Goal: Information Seeking & Learning: Learn about a topic

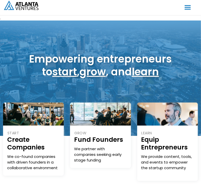
click at [154, 84] on div "Empowering entrepreneurs to start , grow , and learn" at bounding box center [100, 65] width 201 height 92
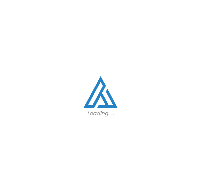
scroll to position [931, 0]
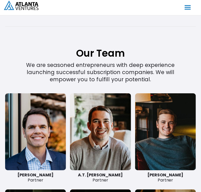
click at [43, 172] on strong "David Cummings" at bounding box center [35, 175] width 36 height 6
copy strong "Cummings"
click at [36, 118] on link at bounding box center [35, 131] width 61 height 77
click at [28, 9] on img "home" at bounding box center [21, 5] width 35 height 9
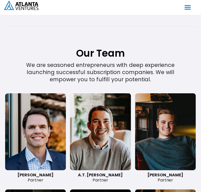
click at [109, 172] on strong "A.T. [PERSON_NAME]" at bounding box center [100, 175] width 45 height 6
copy strong "Gimbel"
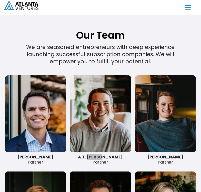
scroll to position [957, 0]
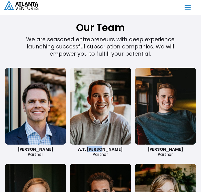
click at [172, 137] on link at bounding box center [165, 106] width 61 height 77
click at [172, 146] on strong "[PERSON_NAME]" at bounding box center [166, 149] width 36 height 6
copy strong "Birdsong"
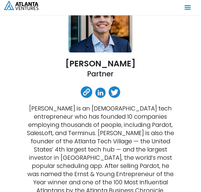
scroll to position [51, 0]
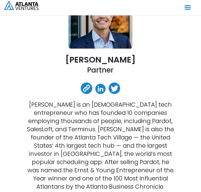
click at [60, 137] on p "David Cummings is an Atlanta-based tech entrepreneur who has founded 10 compani…" at bounding box center [100, 146] width 148 height 90
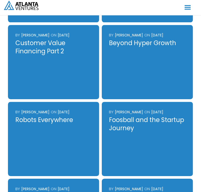
scroll to position [333, 0]
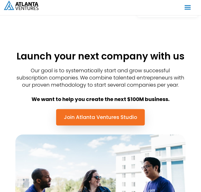
scroll to position [189, 0]
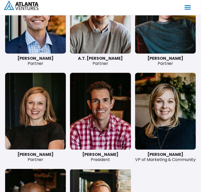
scroll to position [1066, 0]
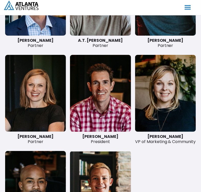
click at [25, 134] on strong "[PERSON_NAME]" at bounding box center [35, 137] width 36 height 6
click at [25, 134] on strong "Kathryn O'Day" at bounding box center [35, 137] width 36 height 6
copy strong "Kathryn"
click at [112, 134] on strong "David Lightburn" at bounding box center [100, 137] width 36 height 6
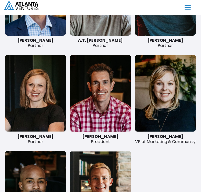
copy strong "Lightburn"
click at [172, 134] on strong "Jacey Lucus" at bounding box center [166, 137] width 36 height 6
copy strong "Lucus"
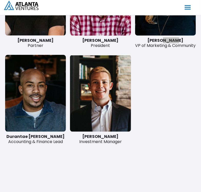
scroll to position [1169, 0]
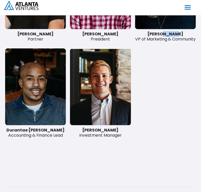
click at [43, 127] on strong "Durantae Lucas" at bounding box center [35, 130] width 58 height 6
copy strong "Lucas"
click at [35, 92] on link at bounding box center [35, 86] width 61 height 77
click at [11, 128] on div "Durantae Lucas Accounting & Finance Lead" at bounding box center [35, 133] width 61 height 10
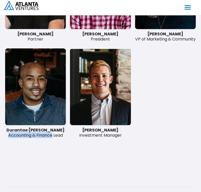
copy div "Accounting & Finance"
drag, startPoint x: 11, startPoint y: 128, endPoint x: 51, endPoint y: 129, distance: 40.3
click at [51, 129] on div "Durantae Lucas Accounting & Finance Lead" at bounding box center [35, 133] width 61 height 10
click at [22, 130] on div "Durantae Lucas Accounting & Finance Lead" at bounding box center [35, 133] width 61 height 10
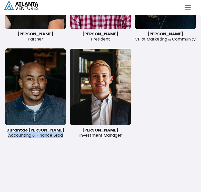
click at [22, 130] on div "Durantae Lucas Accounting & Finance Lead" at bounding box center [35, 133] width 61 height 10
click at [21, 130] on div "Durantae Lucas Accounting & Finance Lead" at bounding box center [35, 133] width 61 height 10
drag, startPoint x: 21, startPoint y: 130, endPoint x: 31, endPoint y: 128, distance: 9.9
click at [31, 128] on div "Durantae Lucas Accounting & Finance Lead" at bounding box center [35, 133] width 61 height 10
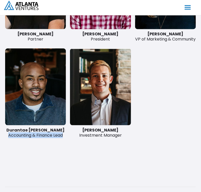
click at [20, 127] on strong "Durantae [PERSON_NAME]" at bounding box center [35, 130] width 58 height 6
click at [21, 128] on div "Durantae Lucas Accounting & Finance Lead" at bounding box center [35, 133] width 61 height 10
copy div "Accounting & Finance"
drag, startPoint x: 21, startPoint y: 127, endPoint x: 42, endPoint y: 128, distance: 20.6
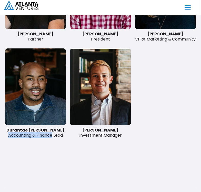
click at [42, 128] on div "Durantae Lucas Accounting & Finance Lead" at bounding box center [35, 133] width 61 height 10
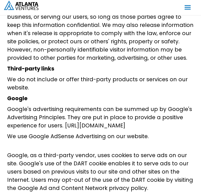
scroll to position [924, 0]
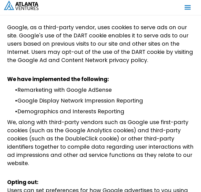
click at [77, 84] on div "Privacy Policy This privacy policy has been compiled to better serve those who …" at bounding box center [100, 154] width 187 height 2084
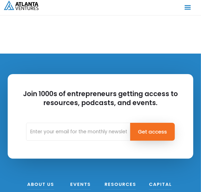
scroll to position [2182, 0]
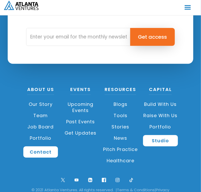
click at [44, 133] on link "Portfolio" at bounding box center [40, 138] width 35 height 11
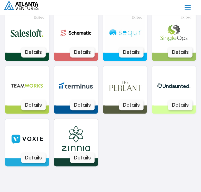
scroll to position [766, 0]
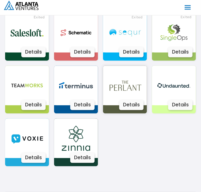
click at [128, 78] on img at bounding box center [125, 86] width 40 height 40
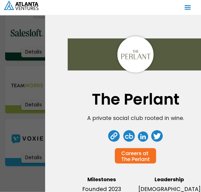
scroll to position [26, 0]
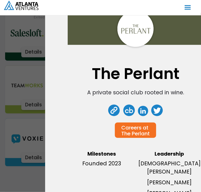
click at [111, 112] on link at bounding box center [115, 111] width 12 height 12
click at [19, 62] on div "The Perlant A private social club rooted in wine. Careers at The Perlant Milest…" at bounding box center [100, 96] width 201 height 192
click at [26, 57] on div "The Perlant A private social club rooted in wine. Careers at The Perlant Milest…" at bounding box center [100, 96] width 201 height 192
click at [189, 11] on div "menu" at bounding box center [188, 8] width 10 height 10
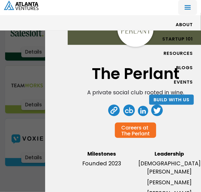
click at [189, 10] on div "menu" at bounding box center [188, 8] width 10 height 10
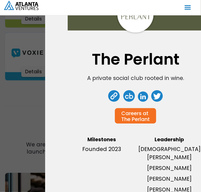
scroll to position [894, 0]
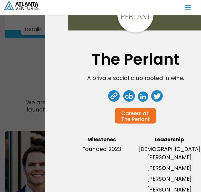
click at [25, 162] on div "The Perlant A private social club rooted in wine. Careers at The Perlant Milest…" at bounding box center [100, 96] width 201 height 192
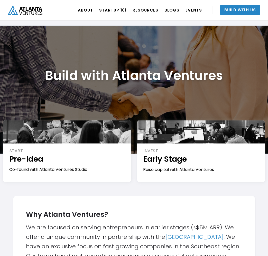
scroll to position [0, 0]
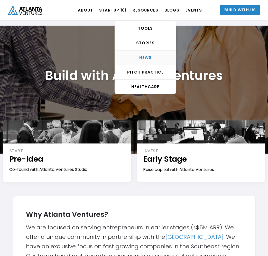
click at [148, 55] on link "NEWS" at bounding box center [145, 58] width 61 height 15
